Goal: Information Seeking & Learning: Find specific fact

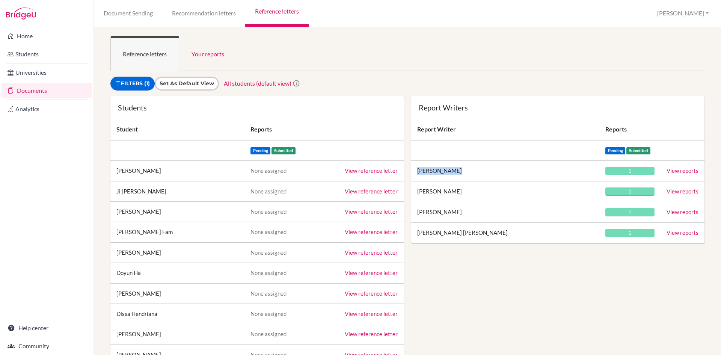
drag, startPoint x: 415, startPoint y: 171, endPoint x: 462, endPoint y: 170, distance: 47.0
click at [462, 170] on td "Caloway Kagan" at bounding box center [505, 171] width 188 height 21
copy td "Caloway Kagan"
click at [682, 173] on link "View reports" at bounding box center [683, 170] width 32 height 7
drag, startPoint x: 414, startPoint y: 190, endPoint x: 453, endPoint y: 192, distance: 39.5
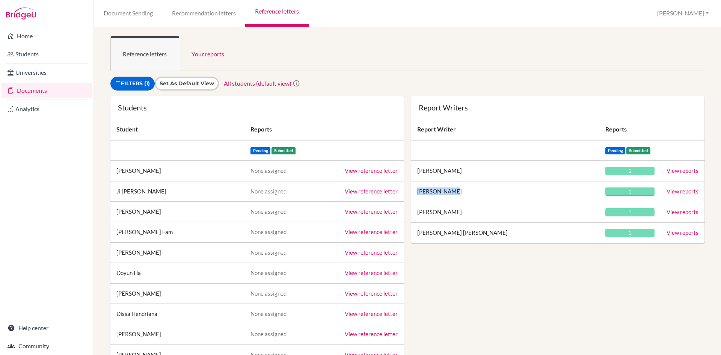
click at [453, 192] on td "Sushma Kumar" at bounding box center [505, 191] width 188 height 21
copy td "Sushma Kumar"
click at [683, 192] on link "View reports" at bounding box center [683, 191] width 32 height 7
drag, startPoint x: 413, startPoint y: 212, endPoint x: 456, endPoint y: 213, distance: 42.5
click at [456, 213] on td "Richard Russell" at bounding box center [505, 212] width 188 height 21
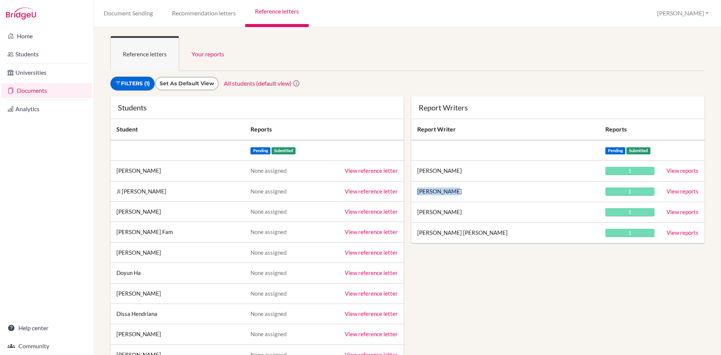
copy td "Richard Russell"
click at [680, 211] on link "View reports" at bounding box center [683, 211] width 32 height 7
drag, startPoint x: 411, startPoint y: 231, endPoint x: 461, endPoint y: 236, distance: 49.8
click at [461, 236] on td "Mery Ann Seibert" at bounding box center [505, 233] width 188 height 21
copy td "Mery Ann Seibert"
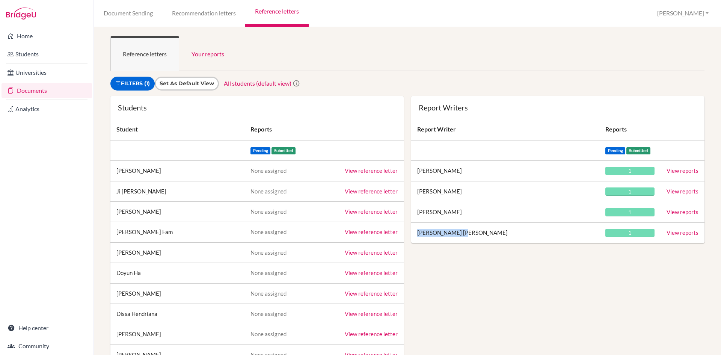
click at [686, 235] on link "View reports" at bounding box center [683, 232] width 32 height 7
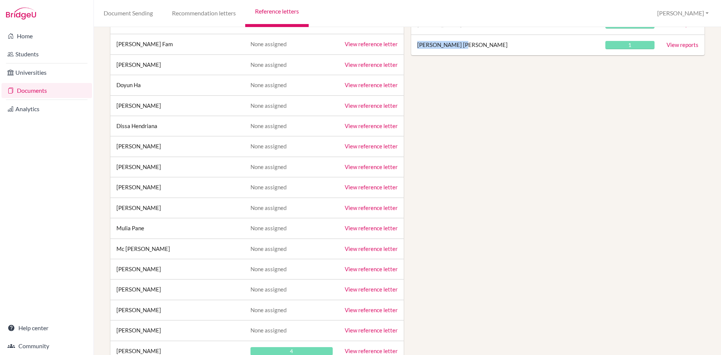
scroll to position [225, 0]
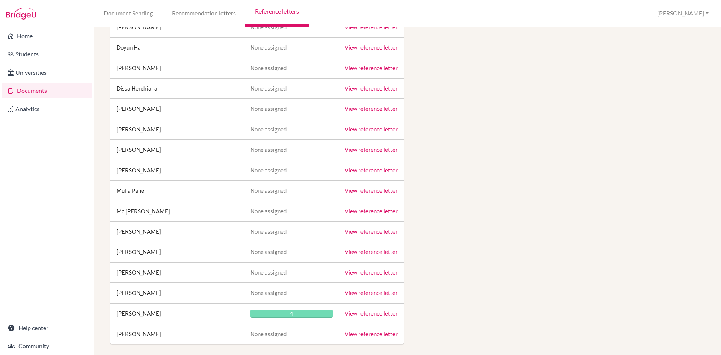
drag, startPoint x: 158, startPoint y: 313, endPoint x: 117, endPoint y: 316, distance: 41.0
click at [117, 316] on td "[PERSON_NAME]" at bounding box center [177, 313] width 134 height 21
copy td "[PERSON_NAME]"
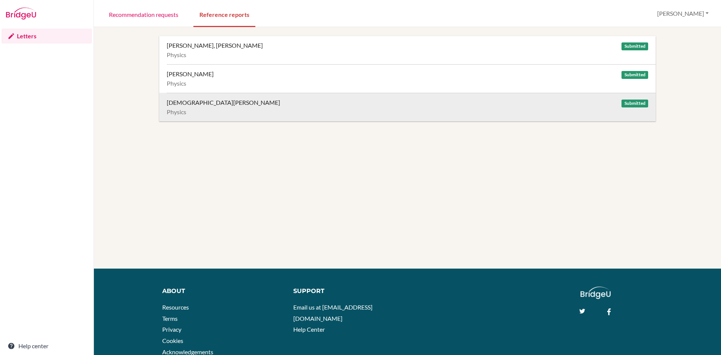
click at [201, 105] on div "Wijono, Matthew" at bounding box center [223, 103] width 113 height 8
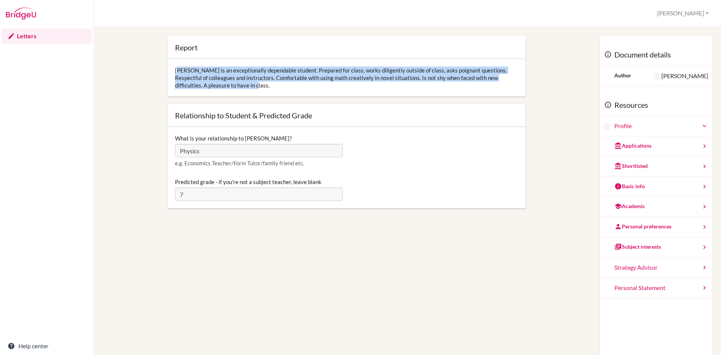
drag, startPoint x: 173, startPoint y: 70, endPoint x: 244, endPoint y: 88, distance: 73.3
click at [244, 88] on div "Matthew is an exceptionally dependable student. Prepared for class, works dilig…" at bounding box center [347, 78] width 358 height 38
copy div "Matthew is an exceptionally dependable student. Prepared for class, works dilig…"
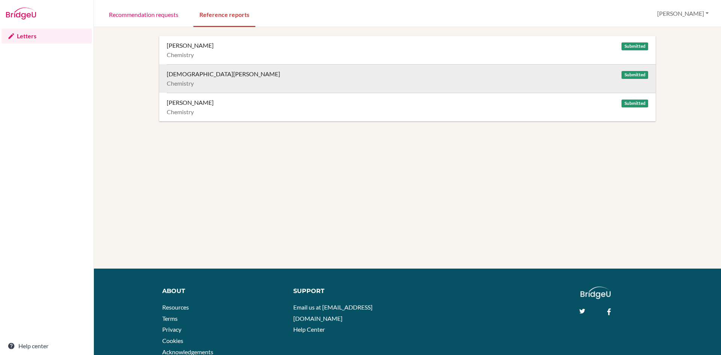
click at [190, 74] on div "[DEMOGRAPHIC_DATA][PERSON_NAME]" at bounding box center [223, 74] width 113 height 8
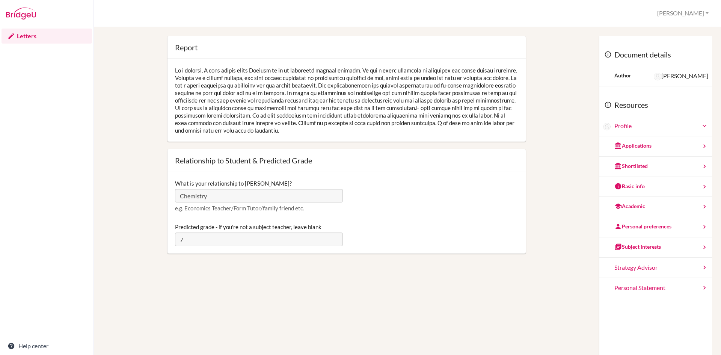
drag, startPoint x: 174, startPoint y: 69, endPoint x: 361, endPoint y: 128, distance: 196.4
click at [366, 131] on div at bounding box center [347, 100] width 358 height 83
copy div "As a student, I have always found Matthew to be an extremely sincere student. H…"
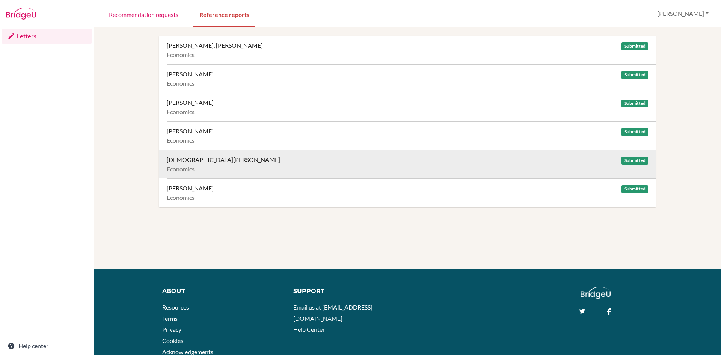
click at [296, 162] on div "[DEMOGRAPHIC_DATA][PERSON_NAME] Submitted" at bounding box center [408, 160] width 482 height 8
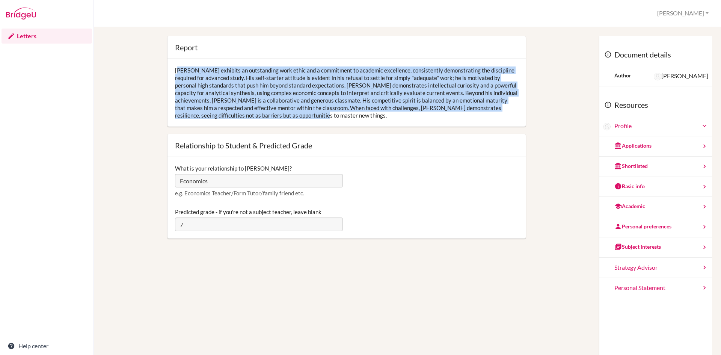
drag, startPoint x: 173, startPoint y: 71, endPoint x: 344, endPoint y: 120, distance: 177.9
click at [344, 120] on div "Matthew exhibits an outstanding work ethic and a commitment to academic excelle…" at bounding box center [347, 93] width 358 height 68
copy div "Matthew exhibits an outstanding work ethic and a commitment to academic excelle…"
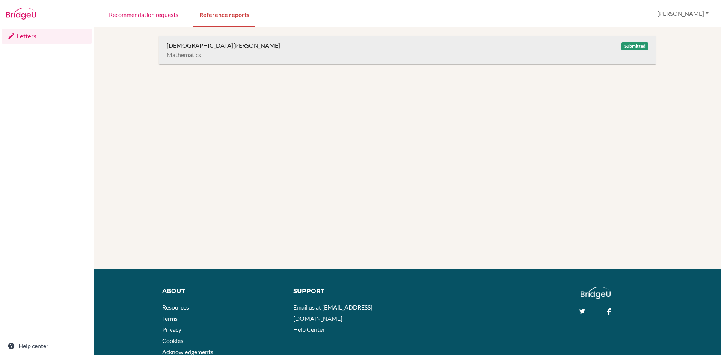
click at [338, 56] on div "Mathematics" at bounding box center [408, 55] width 482 height 8
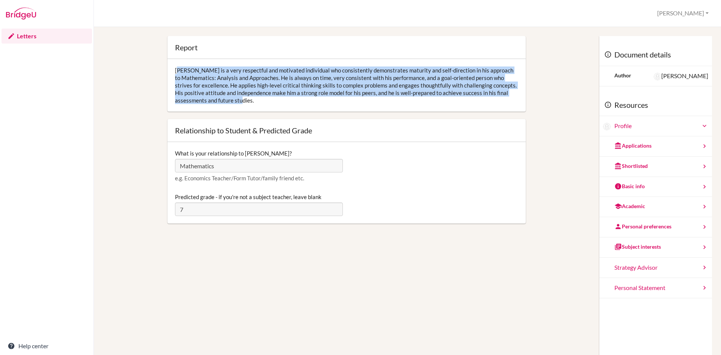
drag, startPoint x: 172, startPoint y: 68, endPoint x: 283, endPoint y: 99, distance: 115.2
click at [283, 99] on div "[PERSON_NAME] is a very respectful and motivated individual who consistently de…" at bounding box center [347, 85] width 358 height 53
copy div "[PERSON_NAME] is a very respectful and motivated individual who consistently de…"
